Goal: Information Seeking & Learning: Learn about a topic

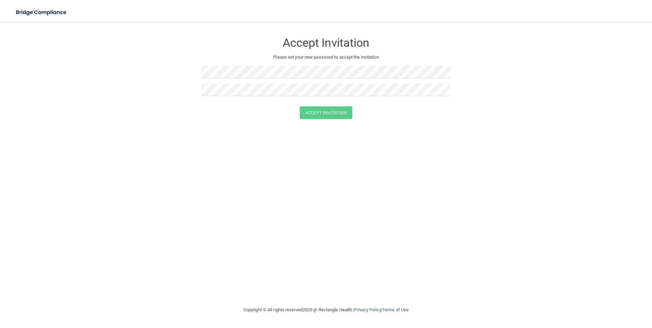
click at [220, 36] on div "Accept Invitation" at bounding box center [326, 41] width 249 height 25
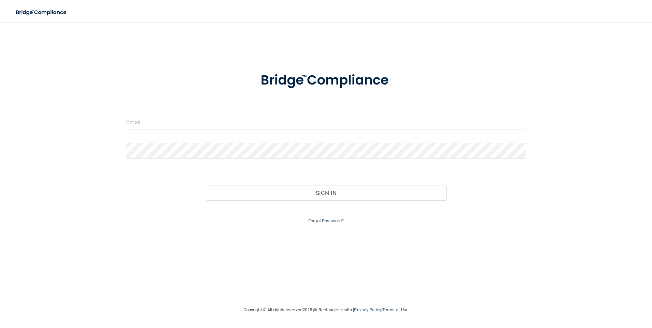
click at [348, 132] on div at bounding box center [326, 125] width 410 height 20
click at [179, 122] on input "email" at bounding box center [326, 122] width 400 height 15
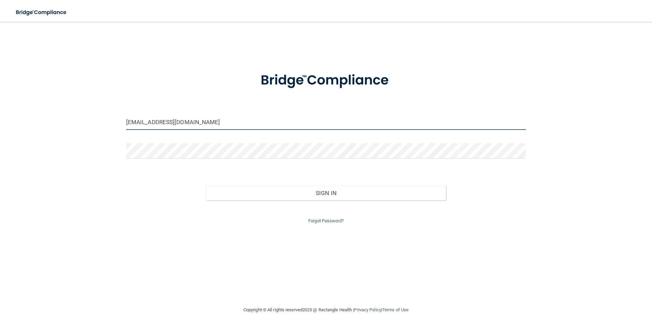
type input "[EMAIL_ADDRESS][DOMAIN_NAME]"
click at [143, 142] on form "mexil@latinomedicalcenter.com Invalid email/password. You don't have permission…" at bounding box center [326, 144] width 400 height 162
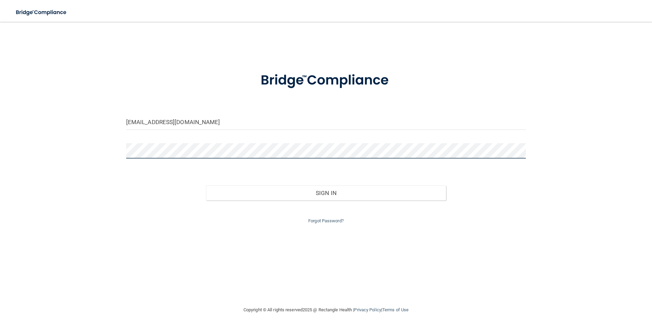
click at [206, 186] on button "Sign In" at bounding box center [326, 193] width 240 height 15
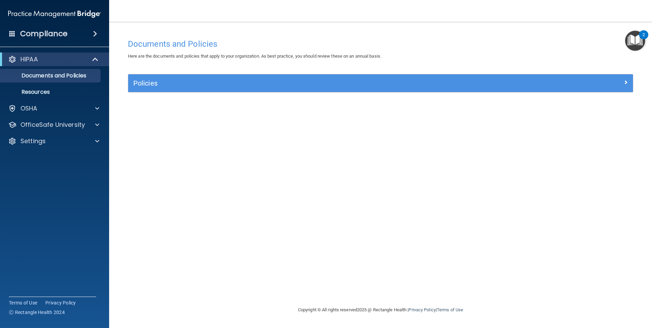
click at [594, 104] on div "Documents and Policies Here are the documents and policies that apply to your o…" at bounding box center [381, 170] width 516 height 270
click at [635, 50] on img "Open Resource Center, 2 new notifications" at bounding box center [635, 41] width 20 height 20
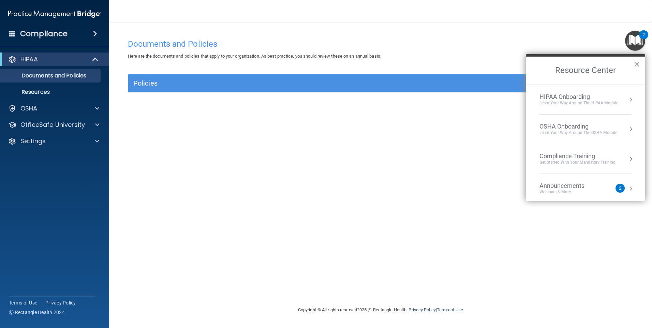
click at [628, 102] on button "Resource Center" at bounding box center [631, 99] width 7 height 7
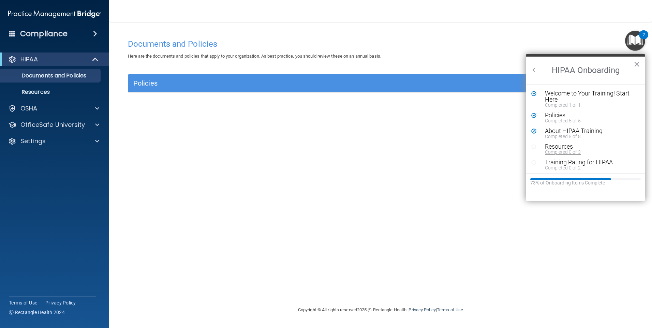
click at [565, 150] on div "Completed 0 of 3" at bounding box center [588, 152] width 86 height 5
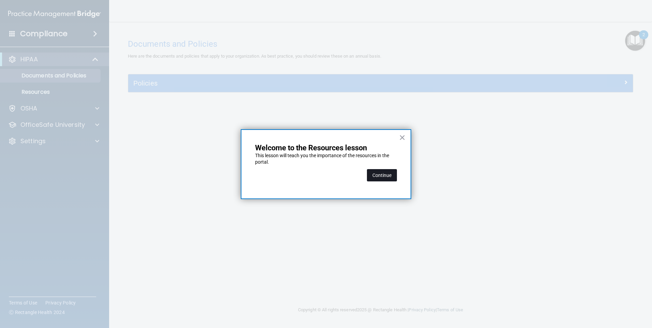
click at [381, 175] on button "Continue" at bounding box center [382, 175] width 30 height 12
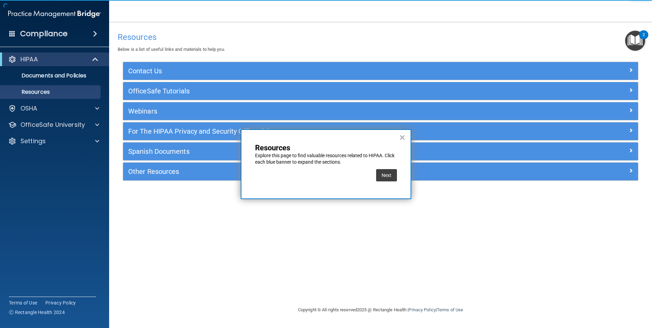
click at [637, 43] on img "Open Resource Center, 2 new notifications" at bounding box center [635, 41] width 20 height 20
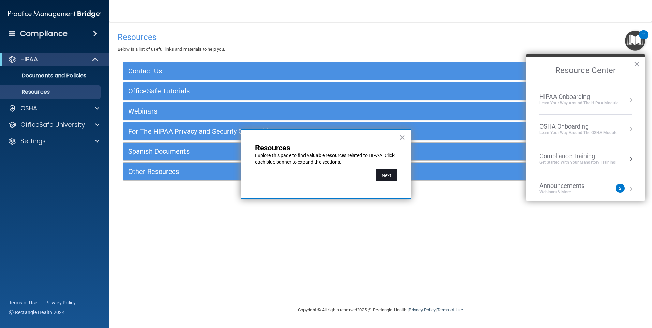
click at [389, 176] on button "Next" at bounding box center [386, 175] width 21 height 12
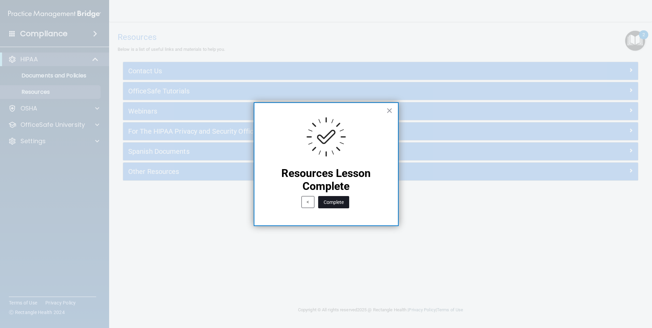
click at [347, 202] on div "Complete" at bounding box center [334, 202] width 34 height 19
drag, startPoint x: 350, startPoint y: 199, endPoint x: 371, endPoint y: 194, distance: 21.3
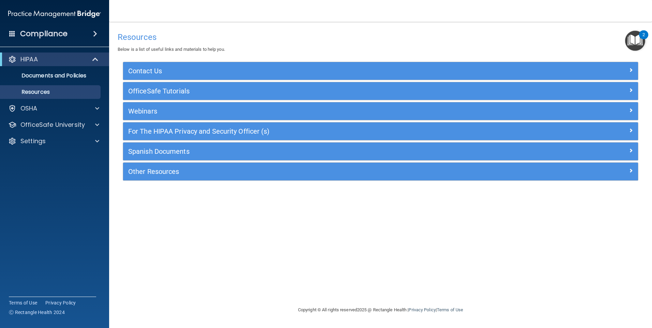
click at [637, 41] on img "Open Resource Center, 2 new notifications" at bounding box center [635, 41] width 20 height 20
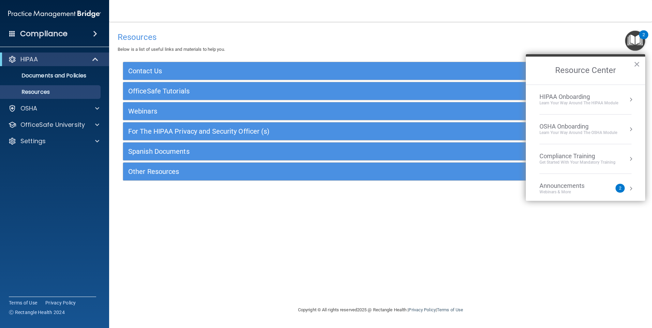
click at [621, 102] on div "HIPAA Onboarding Learn Your Way around the HIPAA module" at bounding box center [586, 99] width 92 height 13
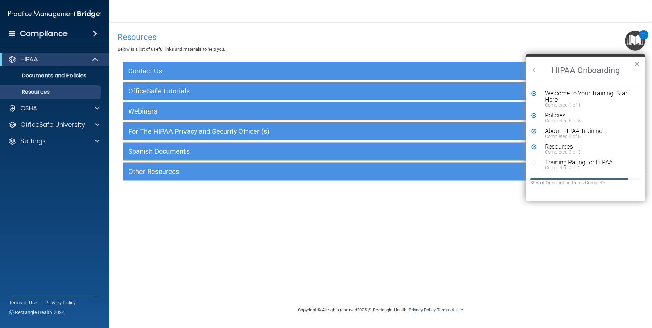
click at [579, 170] on div "Completed 0 of 2" at bounding box center [588, 167] width 86 height 5
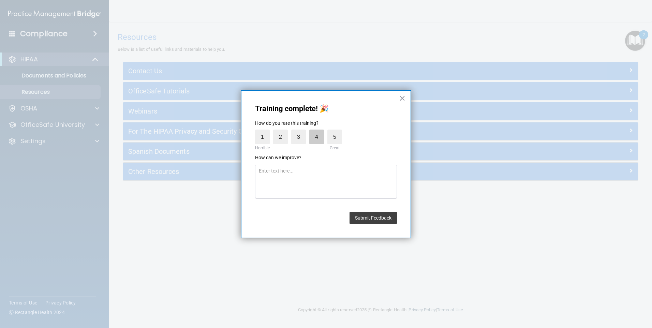
click at [319, 141] on label "4" at bounding box center [316, 137] width 15 height 15
click at [301, 131] on input "4" at bounding box center [301, 131] width 0 height 0
click at [368, 221] on button "Submit Feedback" at bounding box center [373, 218] width 47 height 12
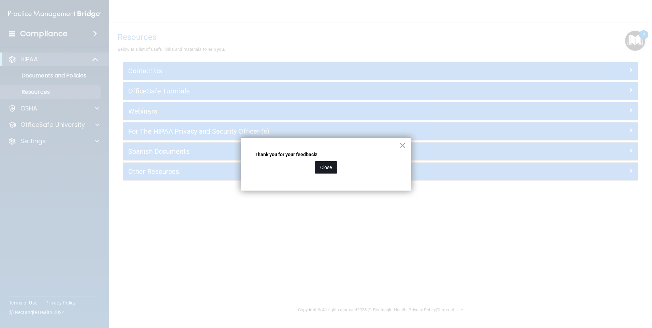
click at [335, 173] on button "Close" at bounding box center [326, 167] width 23 height 12
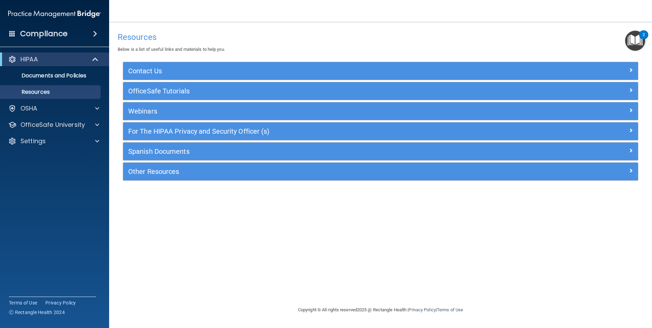
click at [641, 46] on img "Open Resource Center, 2 new notifications" at bounding box center [635, 41] width 20 height 20
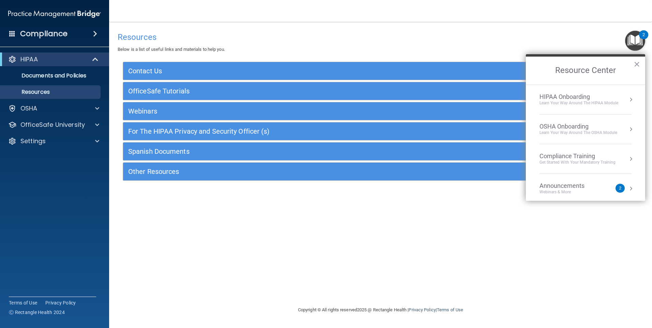
click at [584, 130] on div "OSHA Onboarding" at bounding box center [579, 127] width 78 height 8
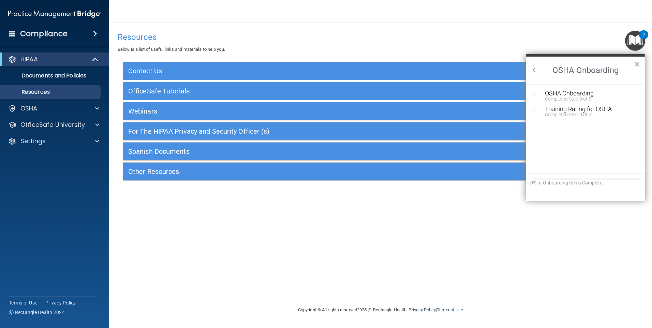
click at [595, 92] on div "OSHA Onboarding" at bounding box center [590, 93] width 91 height 6
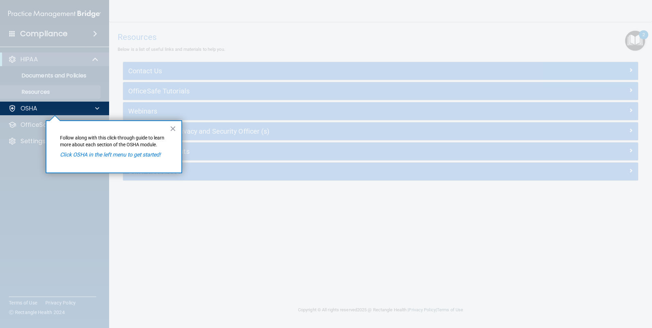
click at [74, 153] on em "Click OSHA in the left menu to get started!" at bounding box center [110, 154] width 101 height 6
click at [69, 107] on div "OSHA" at bounding box center [45, 108] width 85 height 8
click at [110, 154] on em "Click OSHA in the left menu to get started!" at bounding box center [110, 154] width 101 height 6
drag, startPoint x: 110, startPoint y: 154, endPoint x: 54, endPoint y: 110, distance: 71.2
click at [54, 110] on div "OSHA" at bounding box center [45, 108] width 85 height 8
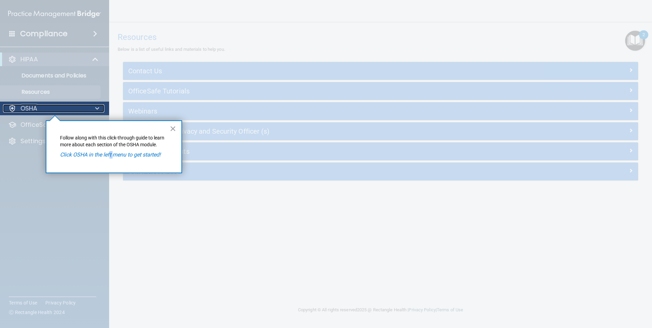
click at [54, 110] on div "OSHA" at bounding box center [45, 108] width 85 height 8
click at [67, 153] on em "Click OSHA in the left menu to get started!" at bounding box center [110, 154] width 101 height 6
click at [167, 132] on div "× Follow along with this click-through guide to learn more about each section o…" at bounding box center [114, 146] width 136 height 53
click at [172, 130] on button "×" at bounding box center [173, 128] width 6 height 11
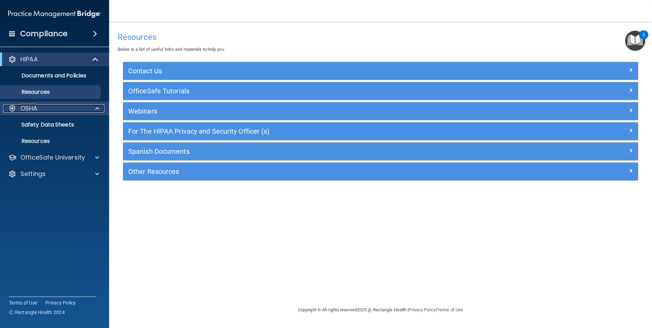
click at [62, 107] on div "OSHA" at bounding box center [45, 108] width 85 height 8
click at [68, 109] on div "OSHA" at bounding box center [45, 108] width 85 height 8
click at [66, 121] on p "Safety Data Sheets" at bounding box center [50, 124] width 93 height 7
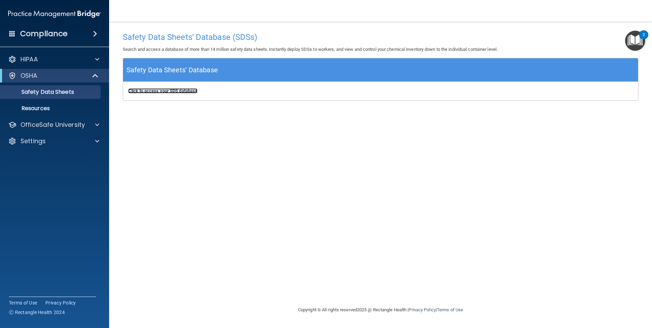
click at [153, 90] on b "Click to access your SDS database" at bounding box center [162, 90] width 69 height 5
click at [631, 39] on img "Open Resource Center, 2 new notifications" at bounding box center [635, 41] width 20 height 20
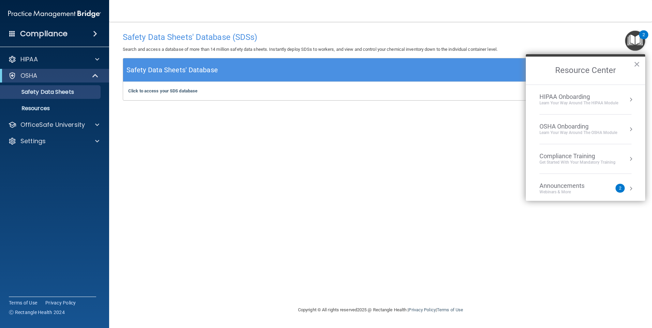
click at [606, 135] on div "Learn your way around the OSHA module" at bounding box center [579, 133] width 78 height 6
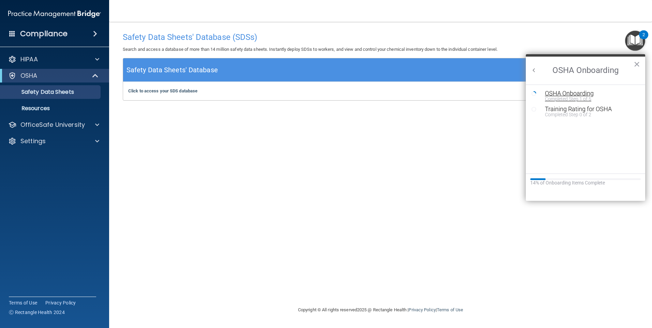
click at [562, 91] on div "OSHA Onboarding" at bounding box center [590, 93] width 91 height 6
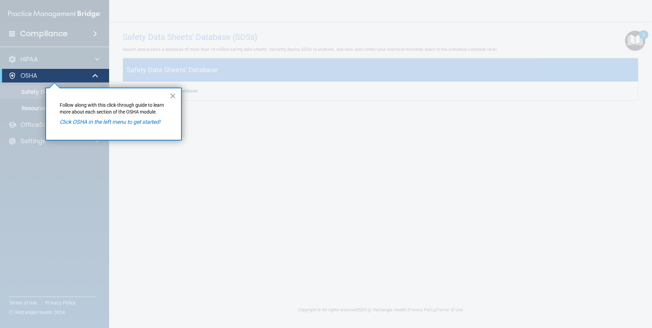
click at [76, 82] on div "OSHA" at bounding box center [54, 76] width 109 height 14
click at [174, 97] on button "×" at bounding box center [173, 95] width 6 height 11
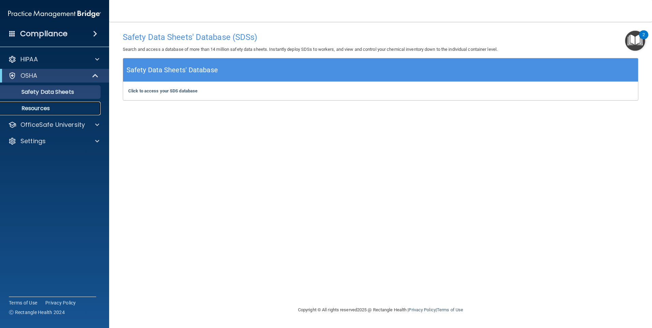
click at [39, 105] on p "Resources" at bounding box center [50, 108] width 93 height 7
click at [638, 47] on img "Open Resource Center, 2 new notifications" at bounding box center [635, 41] width 20 height 20
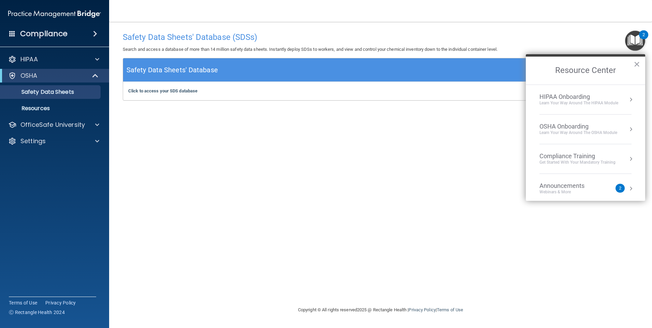
click at [621, 131] on div "OSHA Onboarding Learn your way around the OSHA module" at bounding box center [586, 129] width 92 height 13
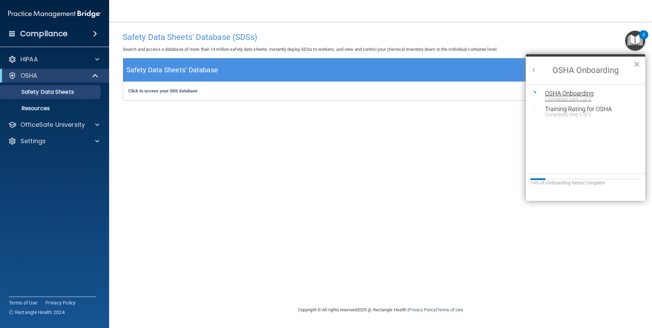
click at [580, 96] on div "OSHA Onboarding" at bounding box center [590, 93] width 91 height 6
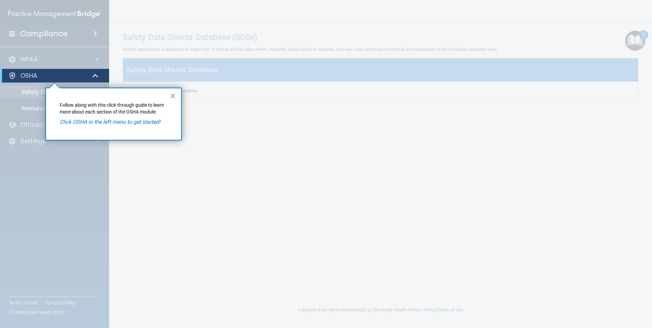
click at [174, 95] on button "×" at bounding box center [173, 95] width 6 height 11
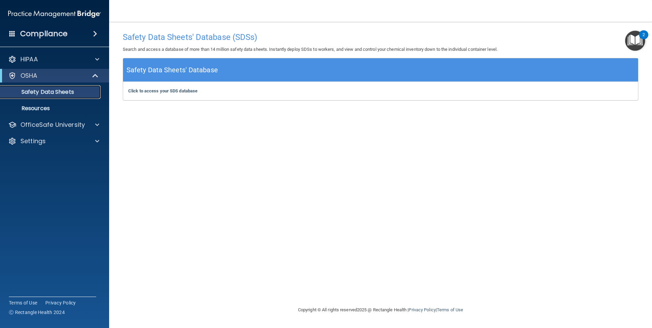
click at [78, 91] on p "Safety Data Sheets" at bounding box center [50, 92] width 93 height 7
click at [189, 92] on div "Click to access your SDS database Click to access your SDS database" at bounding box center [380, 91] width 515 height 18
click at [189, 92] on b "Click to access your SDS database" at bounding box center [162, 90] width 69 height 5
click at [47, 54] on div "HIPAA" at bounding box center [54, 60] width 109 height 14
click at [53, 57] on div "HIPAA" at bounding box center [45, 59] width 85 height 8
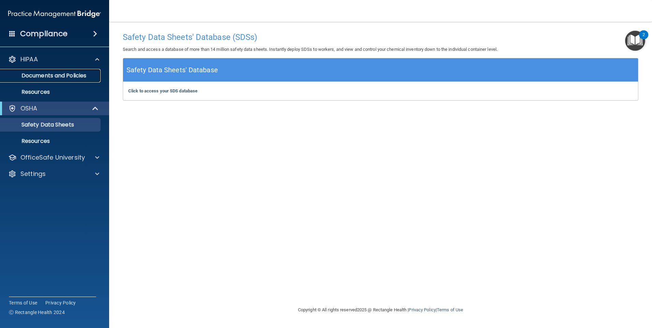
click at [60, 72] on p "Documents and Policies" at bounding box center [50, 75] width 93 height 7
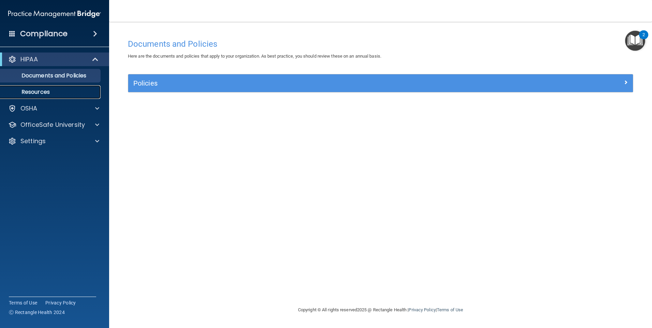
click at [46, 96] on link "Resources" at bounding box center [46, 92] width 107 height 14
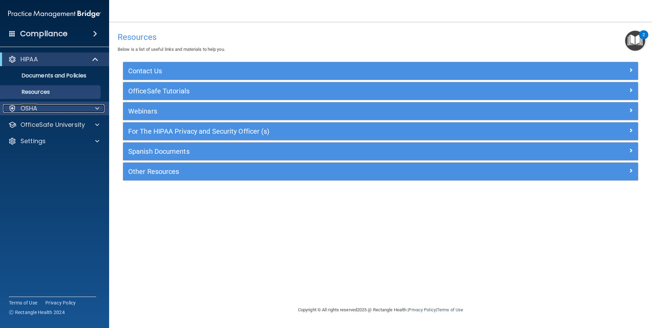
click at [100, 112] on div at bounding box center [96, 108] width 17 height 8
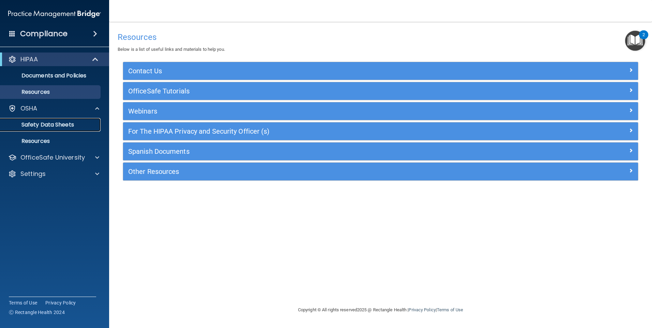
click at [89, 128] on p "Safety Data Sheets" at bounding box center [50, 124] width 93 height 7
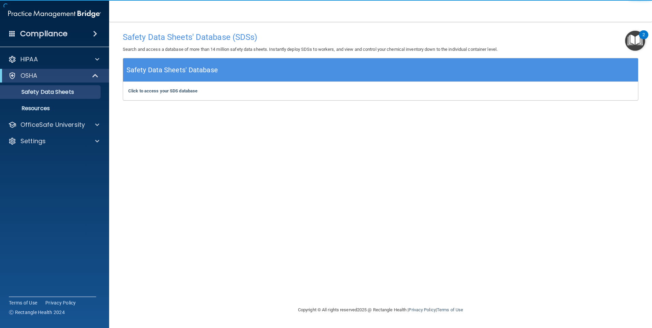
click at [641, 45] on img "Open Resource Center, 2 new notifications" at bounding box center [635, 41] width 20 height 20
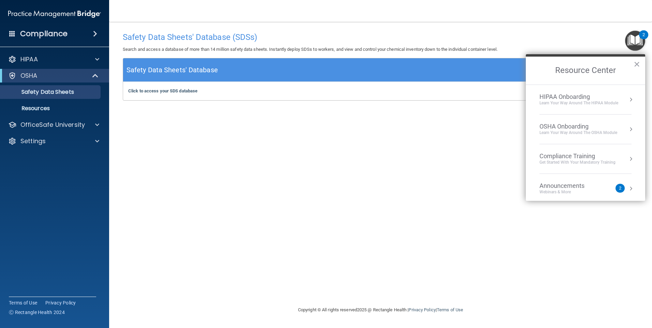
click at [626, 137] on li "OSHA Onboarding Learn your way around the OSHA module" at bounding box center [586, 130] width 92 height 30
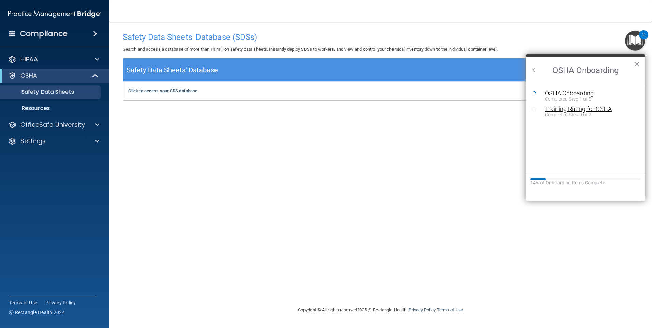
click at [555, 107] on div "Training Rating for OSHA" at bounding box center [590, 109] width 91 height 6
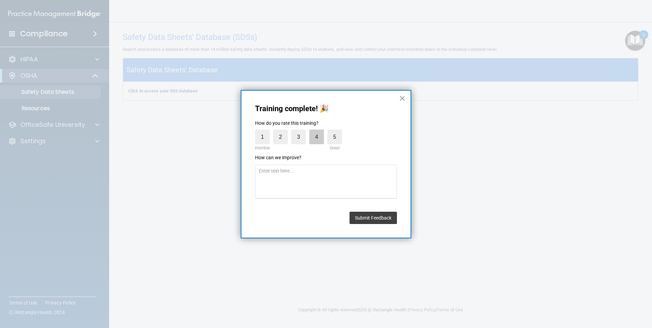
click at [314, 130] on label "4" at bounding box center [316, 137] width 15 height 15
click at [301, 131] on input "4" at bounding box center [301, 131] width 0 height 0
click at [374, 214] on button "Submit Feedback" at bounding box center [373, 218] width 47 height 12
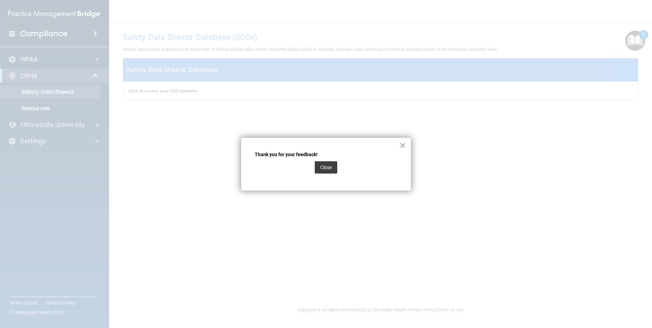
drag, startPoint x: 331, startPoint y: 166, endPoint x: 375, endPoint y: 160, distance: 44.7
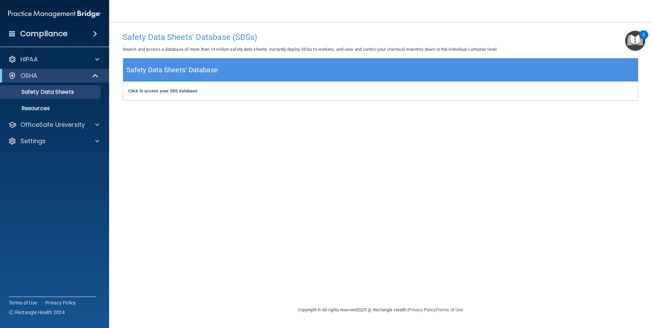
click at [641, 45] on img "Open Resource Center, 2 new notifications" at bounding box center [635, 41] width 20 height 20
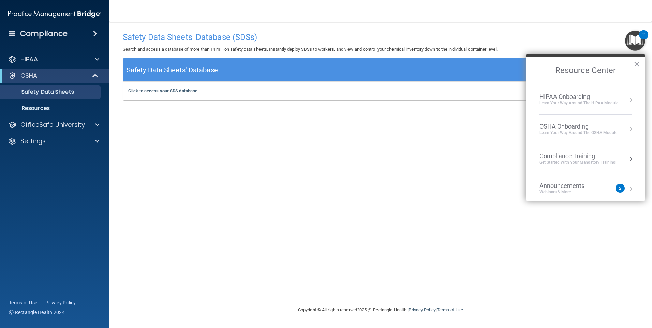
click at [581, 139] on li "OSHA Onboarding Learn your way around the OSHA module" at bounding box center [586, 130] width 92 height 30
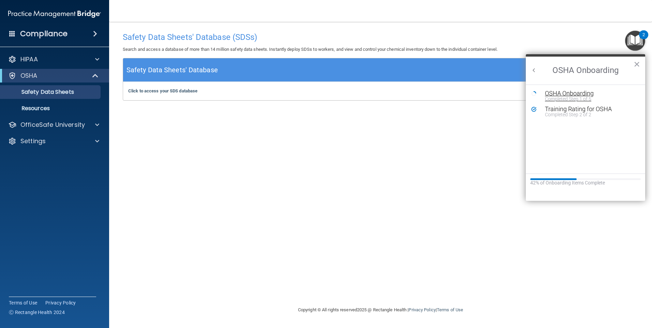
click at [574, 95] on div "OSHA Onboarding" at bounding box center [590, 93] width 91 height 6
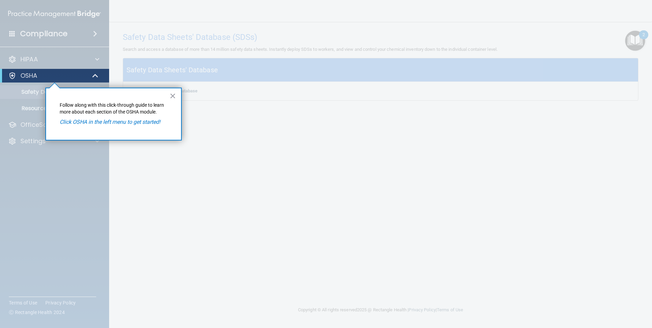
click at [144, 119] on em "Click OSHA in the left menu to get started!" at bounding box center [110, 122] width 101 height 6
click at [173, 94] on button "×" at bounding box center [173, 95] width 6 height 11
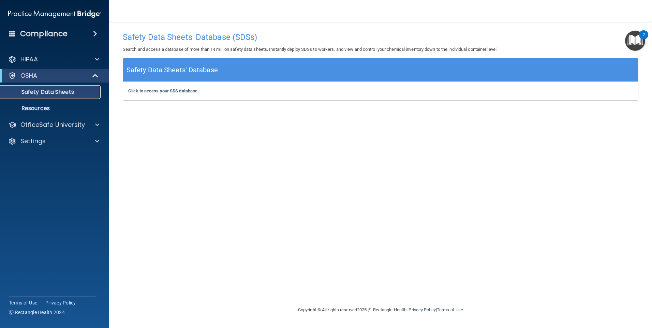
click at [81, 95] on p "Safety Data Sheets" at bounding box center [50, 92] width 93 height 7
click at [53, 108] on p "Resources" at bounding box center [50, 108] width 93 height 7
click at [634, 31] on img "Open Resource Center, 2 new notifications" at bounding box center [635, 41] width 20 height 20
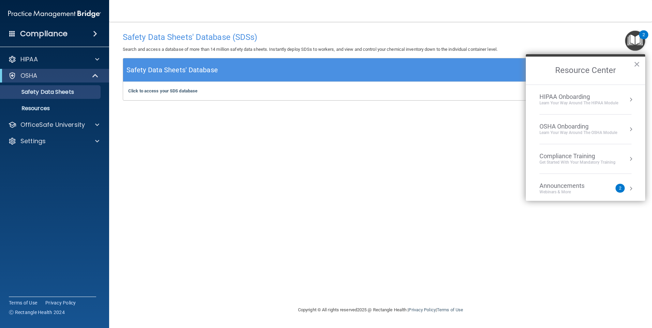
click at [611, 129] on div "OSHA Onboarding" at bounding box center [579, 127] width 78 height 8
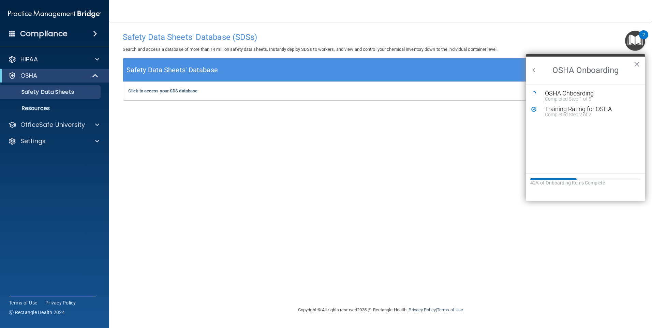
click at [548, 98] on div "Completed Step 1 of 5" at bounding box center [590, 99] width 91 height 5
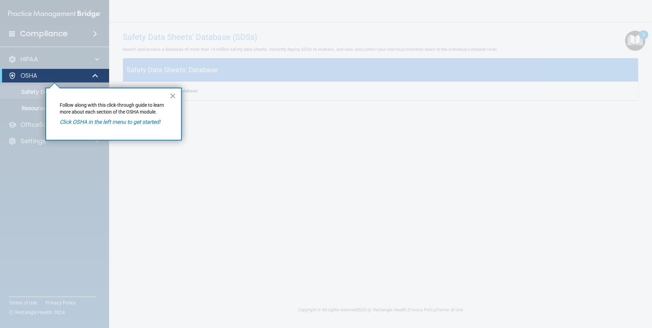
click at [127, 122] on em "Click OSHA in the left menu to get started!" at bounding box center [110, 122] width 101 height 6
click at [174, 99] on button "×" at bounding box center [173, 95] width 6 height 11
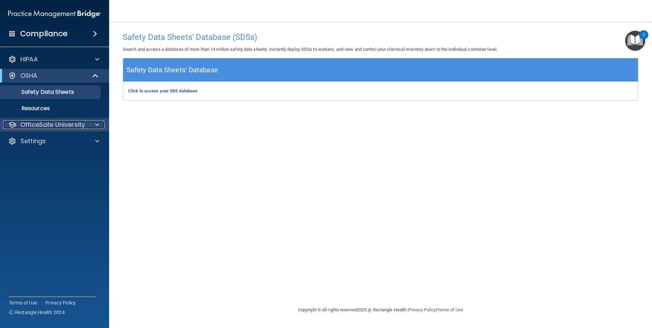
click at [83, 128] on p "OfficeSafe University" at bounding box center [52, 125] width 64 height 8
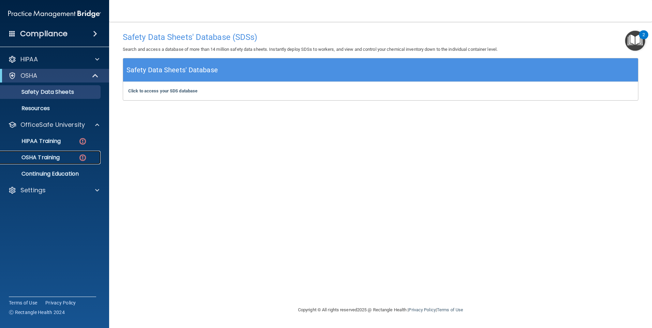
click at [82, 160] on img at bounding box center [82, 157] width 9 height 9
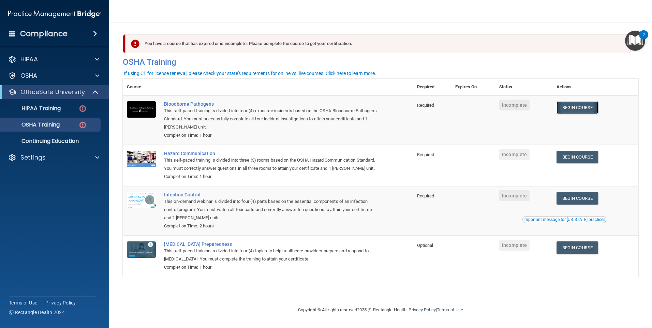
click at [588, 109] on link "Begin Course" at bounding box center [578, 107] width 42 height 13
click at [578, 109] on link "Begin Course" at bounding box center [578, 107] width 42 height 13
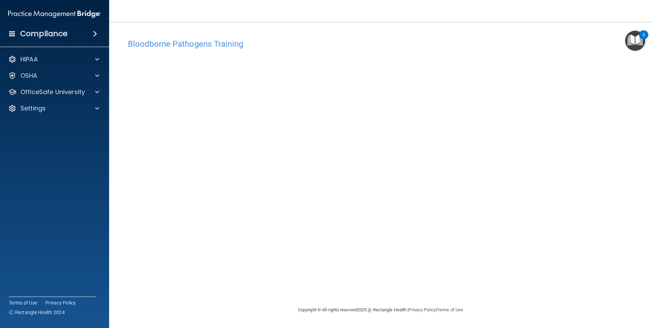
click at [641, 45] on img "Open Resource Center, 2 new notifications" at bounding box center [635, 41] width 20 height 20
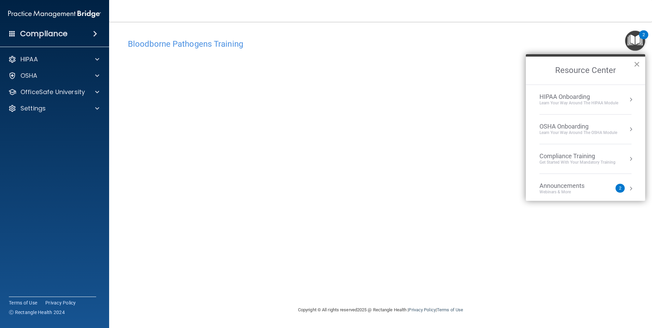
click at [638, 66] on button "×" at bounding box center [637, 64] width 6 height 11
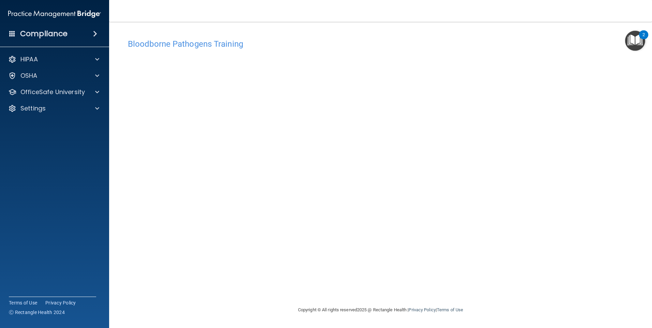
click at [643, 40] on div "2" at bounding box center [644, 39] width 2 height 9
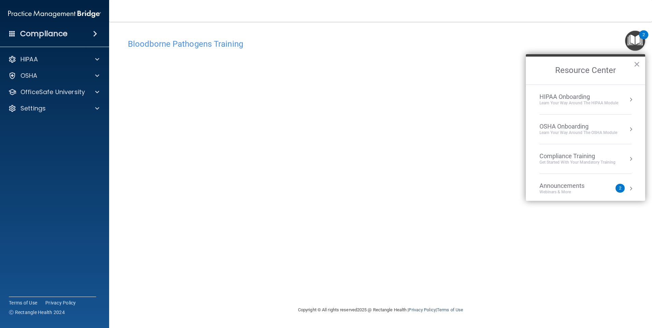
click at [628, 132] on button "Resource Center" at bounding box center [631, 129] width 7 height 7
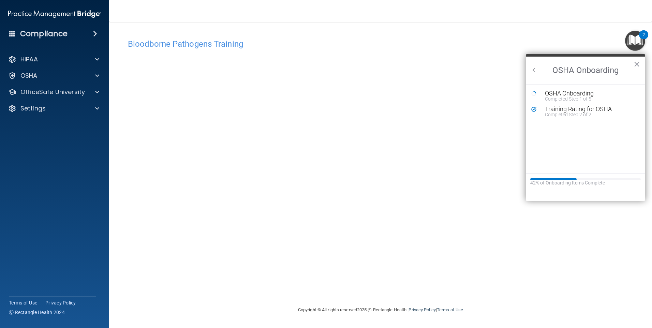
click at [458, 40] on h4 "Bloodborne Pathogens Training" at bounding box center [381, 44] width 506 height 9
click at [638, 65] on button "×" at bounding box center [637, 64] width 6 height 11
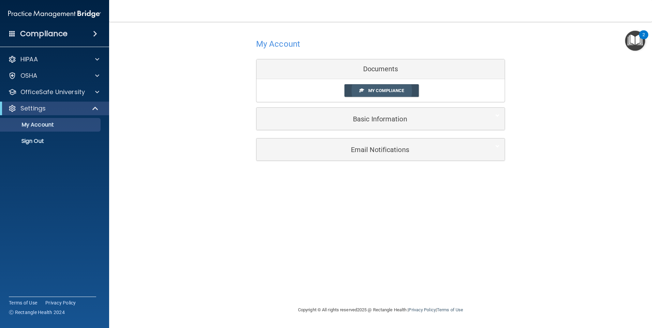
click at [389, 89] on span "My Compliance" at bounding box center [386, 90] width 36 height 5
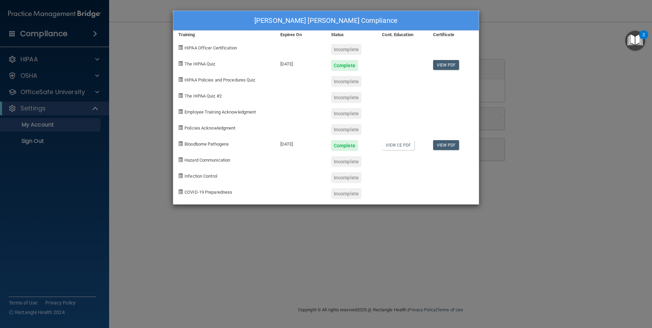
click at [352, 84] on div "Incomplete" at bounding box center [346, 81] width 30 height 11
click at [346, 96] on div "Incomplete" at bounding box center [346, 97] width 30 height 11
click at [348, 112] on div "Incomplete" at bounding box center [346, 113] width 30 height 11
click at [448, 146] on link "View PDF" at bounding box center [446, 145] width 26 height 10
click at [447, 62] on link "View PDF" at bounding box center [446, 65] width 26 height 10
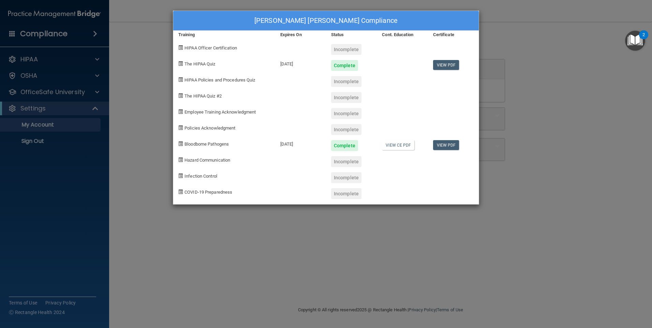
click at [403, 31] on div "Cont. Education" at bounding box center [402, 35] width 51 height 8
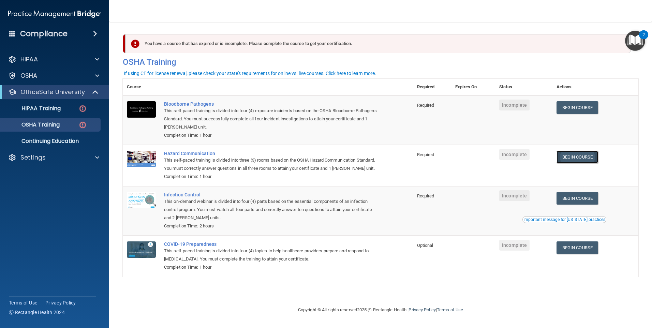
click at [578, 156] on link "Begin Course" at bounding box center [578, 157] width 42 height 13
